Goal: Task Accomplishment & Management: Manage account settings

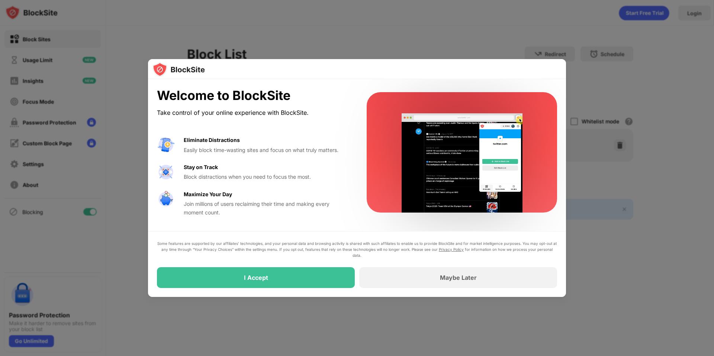
click at [436, 32] on div at bounding box center [357, 178] width 714 height 356
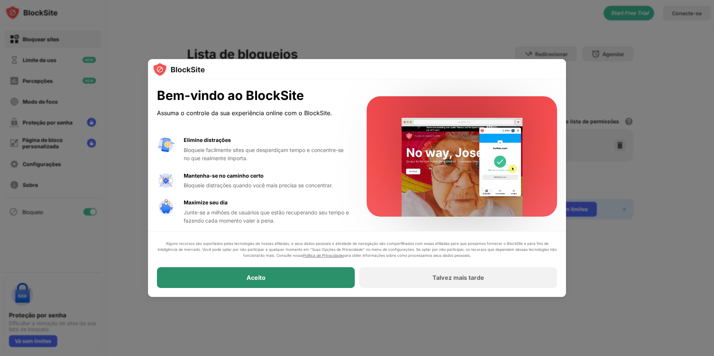
click at [298, 275] on div "Aceito" at bounding box center [256, 277] width 198 height 21
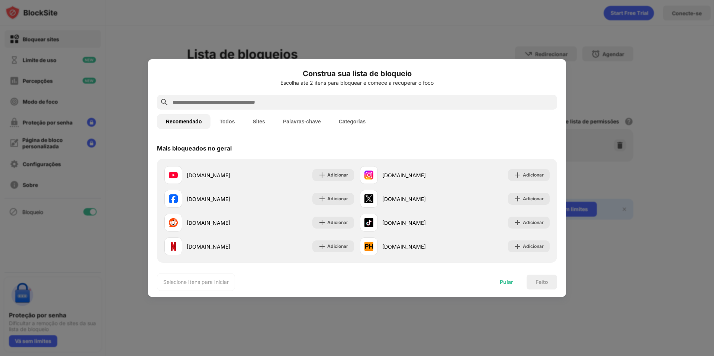
click at [504, 285] on div "Pular" at bounding box center [506, 282] width 31 height 15
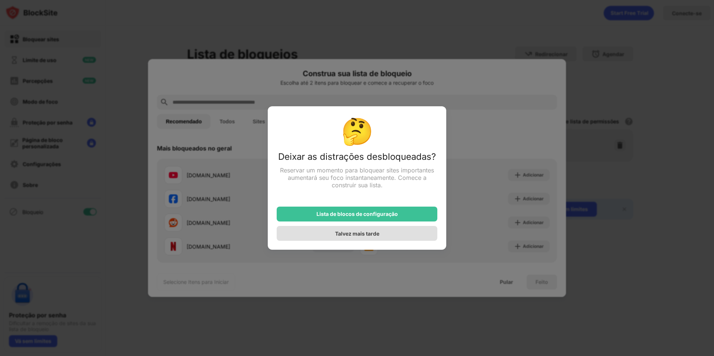
click at [398, 237] on div "Talvez mais tarde" at bounding box center [356, 233] width 161 height 15
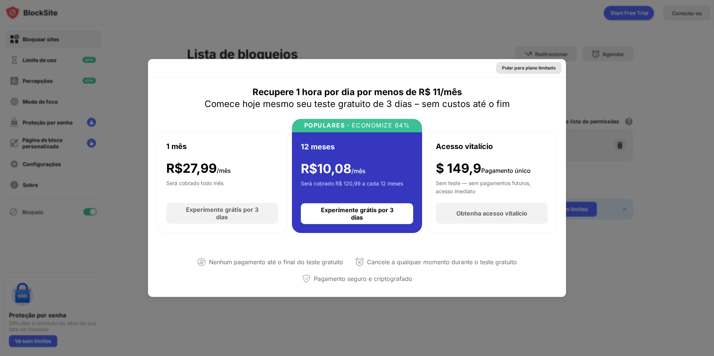
click at [540, 68] on font "Pular para plano limitado" at bounding box center [529, 68] width 54 height 6
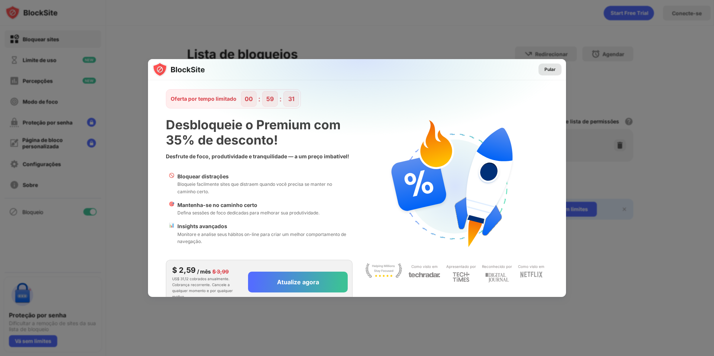
click at [544, 69] on font "Pular" at bounding box center [549, 70] width 11 height 6
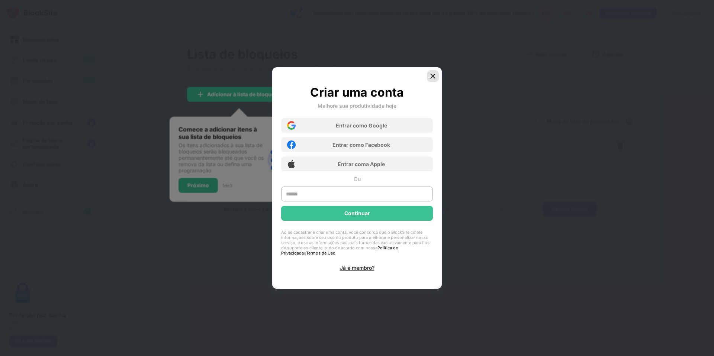
click at [433, 78] on img at bounding box center [432, 75] width 7 height 7
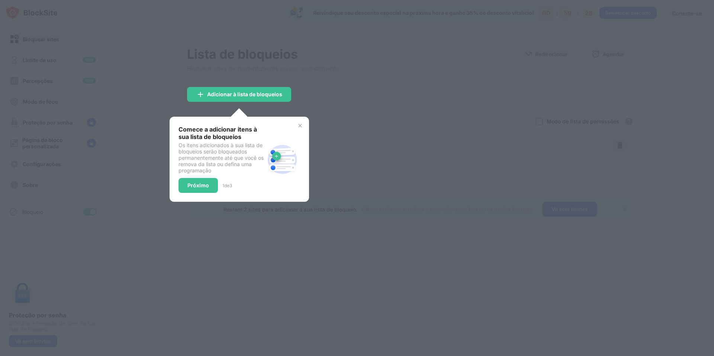
click at [300, 120] on div "Comece a adicionar itens à sua lista de bloqueios Os itens adicionados à sua li…" at bounding box center [238, 159] width 139 height 85
click at [298, 126] on img at bounding box center [300, 126] width 6 height 6
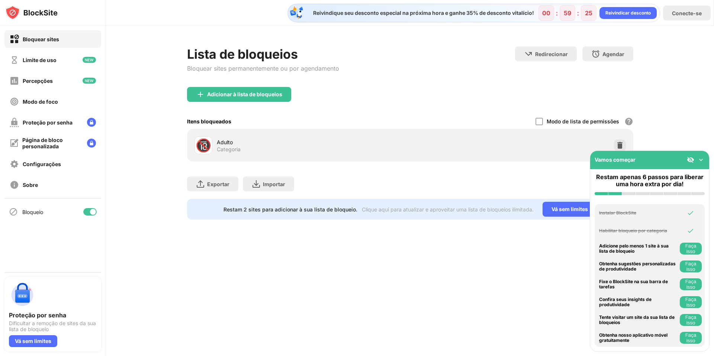
click at [224, 145] on font "Adulto" at bounding box center [225, 142] width 16 height 6
click at [203, 142] on font "🔞" at bounding box center [203, 145] width 16 height 15
click at [261, 92] on font "Adicionar à lista de bloqueios" at bounding box center [244, 94] width 75 height 6
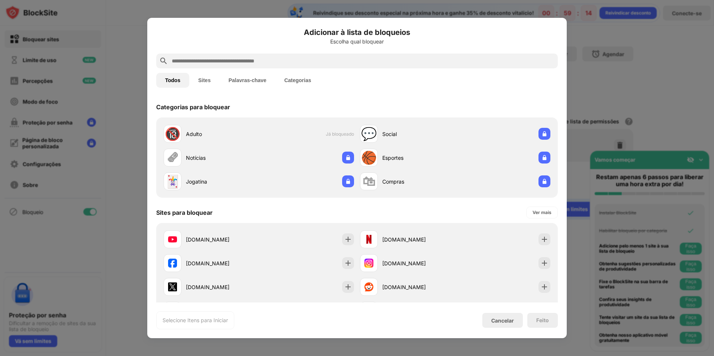
click at [683, 76] on div at bounding box center [357, 178] width 714 height 356
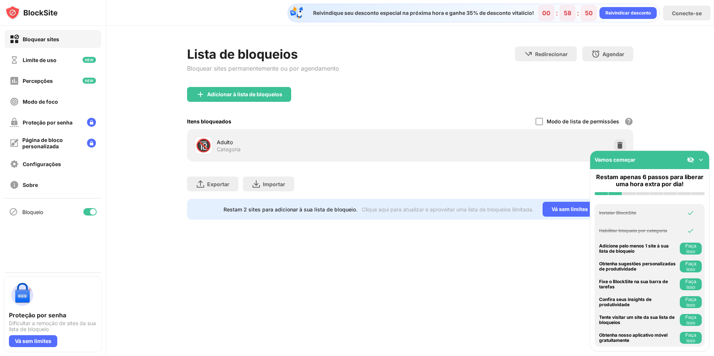
click at [700, 159] on img at bounding box center [700, 159] width 7 height 7
